Goal: Task Accomplishment & Management: Manage account settings

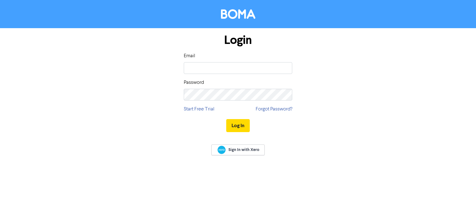
type input "[EMAIL_ADDRESS][DOMAIN_NAME]"
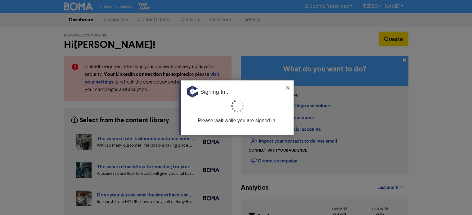
click at [286, 87] on img at bounding box center [288, 88] width 4 height 4
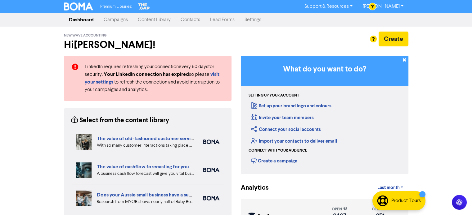
click at [197, 16] on link "Contacts" at bounding box center [189, 20] width 29 height 12
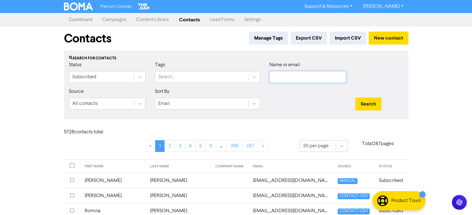
click at [308, 75] on input "text" at bounding box center [307, 77] width 77 height 12
paste input "[EMAIL_ADDRESS][DOMAIN_NAME]"
type input "[EMAIL_ADDRESS][DOMAIN_NAME]"
click at [371, 101] on button "Search" at bounding box center [368, 104] width 26 height 13
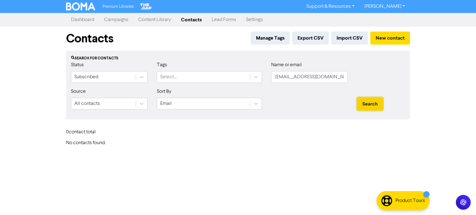
click at [371, 101] on button "Search" at bounding box center [370, 104] width 26 height 13
drag, startPoint x: 325, startPoint y: 73, endPoint x: 291, endPoint y: 78, distance: 34.5
click at [275, 82] on input "[EMAIL_ADDRESS][DOMAIN_NAME]" at bounding box center [309, 77] width 77 height 12
paste input "[PERSON_NAME] [PERSON_NAME]"
click at [300, 78] on input "[PERSON_NAME] [PERSON_NAME]" at bounding box center [309, 77] width 77 height 12
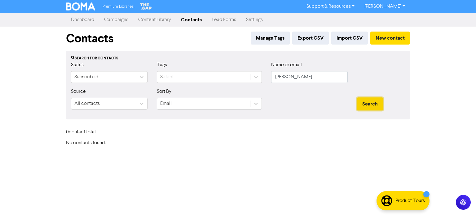
click at [376, 104] on button "Search" at bounding box center [370, 104] width 26 height 13
drag, startPoint x: 293, startPoint y: 78, endPoint x: 256, endPoint y: 81, distance: 36.4
click at [256, 81] on div "Status Subscribed Tags Select... Name or email [PERSON_NAME]" at bounding box center [238, 74] width 344 height 27
type input "[PERSON_NAME]"
click at [357, 98] on button "Search" at bounding box center [370, 104] width 26 height 13
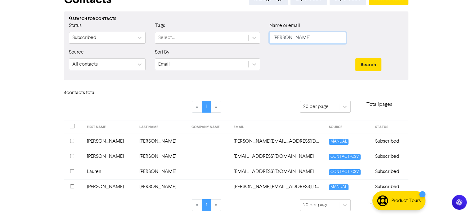
scroll to position [42, 0]
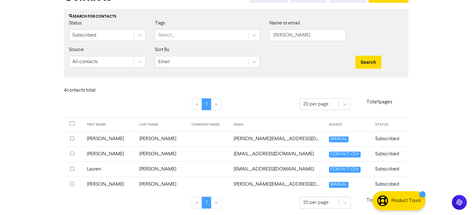
click at [94, 137] on td "[PERSON_NAME]" at bounding box center [109, 138] width 52 height 15
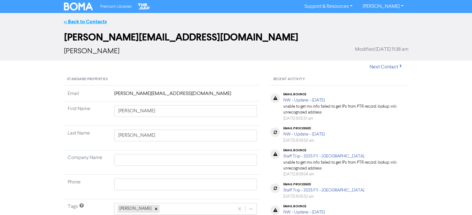
click at [96, 21] on link "<< Back to Contacts" at bounding box center [85, 22] width 43 height 6
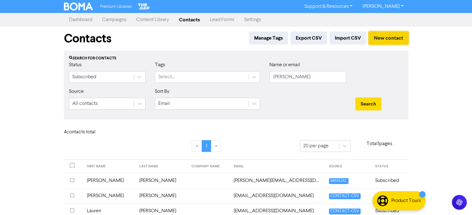
click at [393, 34] on button "New contact" at bounding box center [388, 38] width 40 height 13
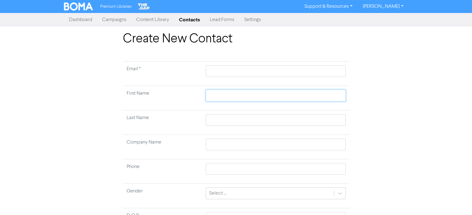
click at [225, 92] on input "text" at bounding box center [276, 96] width 140 height 12
paste input "[PERSON_NAME] [PERSON_NAME]"
type input "[PERSON_NAME] [PERSON_NAME]"
drag, startPoint x: 227, startPoint y: 95, endPoint x: 237, endPoint y: 96, distance: 10.6
click at [237, 96] on input "[PERSON_NAME] [PERSON_NAME]" at bounding box center [276, 96] width 140 height 12
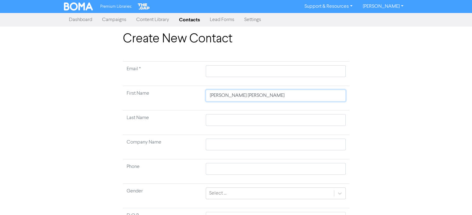
type input "[PERSON_NAME]"
drag, startPoint x: 227, startPoint y: 97, endPoint x: 252, endPoint y: 98, distance: 24.8
click at [252, 98] on input "[PERSON_NAME]" at bounding box center [276, 96] width 140 height 12
type input "[PERSON_NAME]"
click at [211, 122] on input "text" at bounding box center [276, 120] width 140 height 12
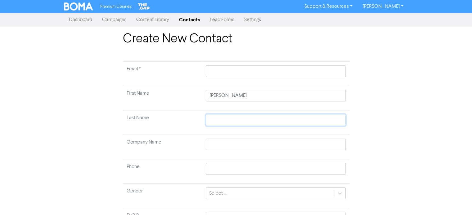
paste input "[PERSON_NAME]"
type input "[PERSON_NAME]"
drag, startPoint x: 228, startPoint y: 96, endPoint x: 250, endPoint y: 98, distance: 21.7
click at [250, 98] on input "[PERSON_NAME]" at bounding box center [276, 96] width 140 height 12
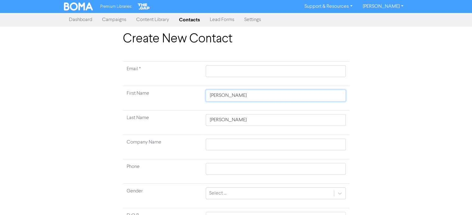
type input "[PERSON_NAME]"
click at [233, 69] on input "text" at bounding box center [276, 71] width 140 height 12
paste input "[EMAIL_ADDRESS][DOMAIN_NAME]"
type input "[EMAIL_ADDRESS][DOMAIN_NAME]"
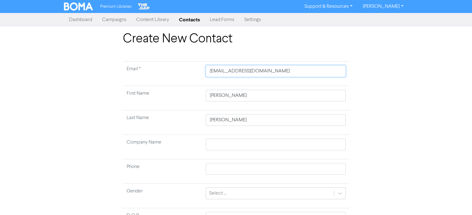
type input "[EMAIL_ADDRESS][DOMAIN_NAME]"
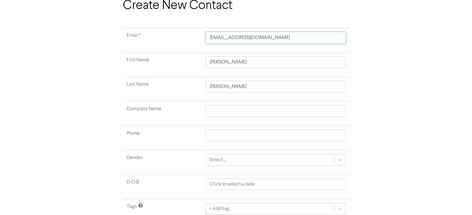
scroll to position [59, 0]
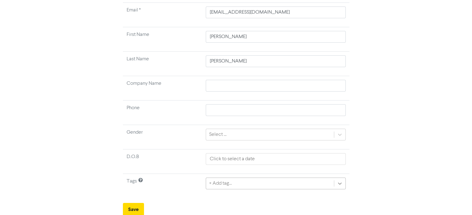
click at [340, 184] on div "+ Add tag..." at bounding box center [276, 184] width 140 height 12
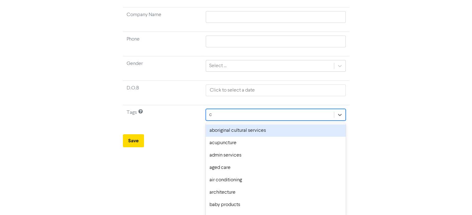
type input "ca"
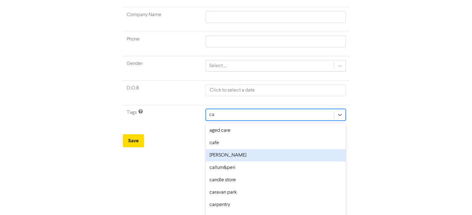
click at [235, 156] on div "[PERSON_NAME]" at bounding box center [276, 155] width 140 height 12
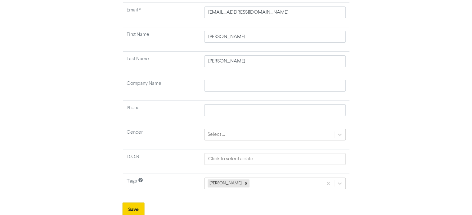
click at [131, 206] on button "Save" at bounding box center [133, 209] width 21 height 13
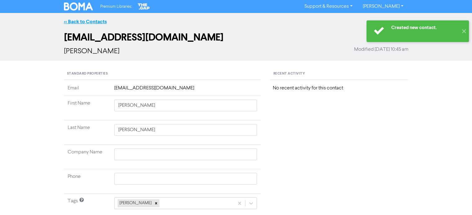
click at [99, 22] on link "<< Back to Contacts" at bounding box center [85, 22] width 43 height 6
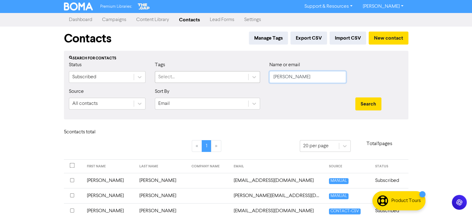
drag, startPoint x: 317, startPoint y: 76, endPoint x: 222, endPoint y: 82, distance: 96.0
click at [224, 82] on div "Status Subscribed Tags Select... Name or email [PERSON_NAME]" at bounding box center [236, 74] width 344 height 27
paste input "[EMAIL_ADDRESS][DOMAIN_NAME]"
click at [379, 101] on button "Search" at bounding box center [368, 104] width 26 height 13
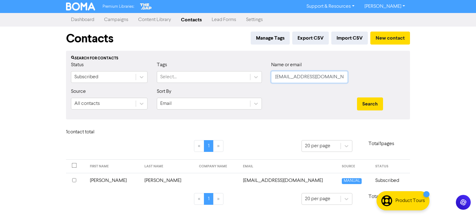
drag, startPoint x: 320, startPoint y: 78, endPoint x: 279, endPoint y: 79, distance: 41.3
click at [280, 79] on input "[EMAIL_ADDRESS][DOMAIN_NAME]" at bounding box center [309, 77] width 77 height 12
type input "b"
type input "[PERSON_NAME]"
click at [357, 98] on button "Search" at bounding box center [370, 104] width 26 height 13
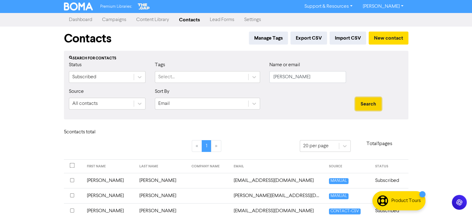
click at [366, 105] on button "Search" at bounding box center [368, 104] width 26 height 13
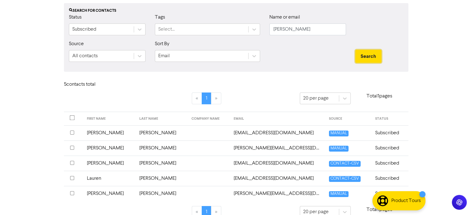
scroll to position [57, 0]
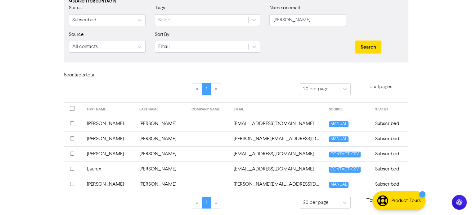
click at [95, 139] on td "[PERSON_NAME]" at bounding box center [109, 138] width 52 height 15
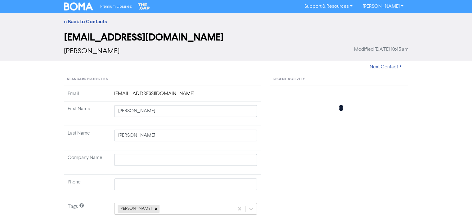
type input "[PERSON_NAME]"
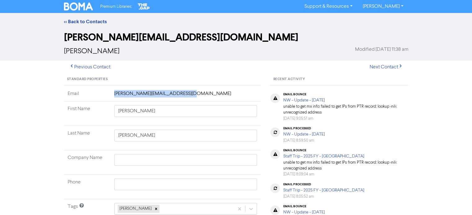
drag, startPoint x: 114, startPoint y: 93, endPoint x: 191, endPoint y: 94, distance: 76.3
click at [191, 94] on td "[PERSON_NAME][EMAIL_ADDRESS][DOMAIN_NAME]" at bounding box center [185, 95] width 150 height 11
copy td "[PERSON_NAME][EMAIL_ADDRESS][DOMAIN_NAME]"
